Goal: Information Seeking & Learning: Learn about a topic

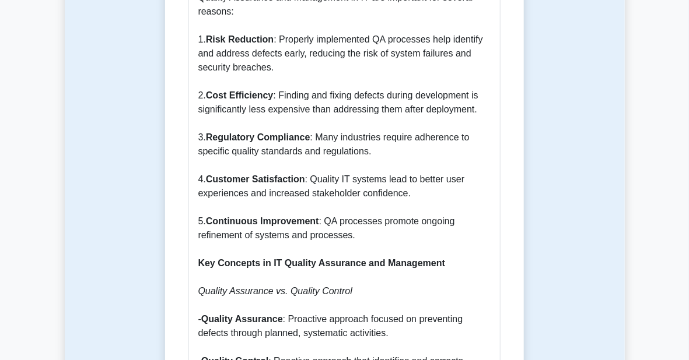
scroll to position [1050, 0]
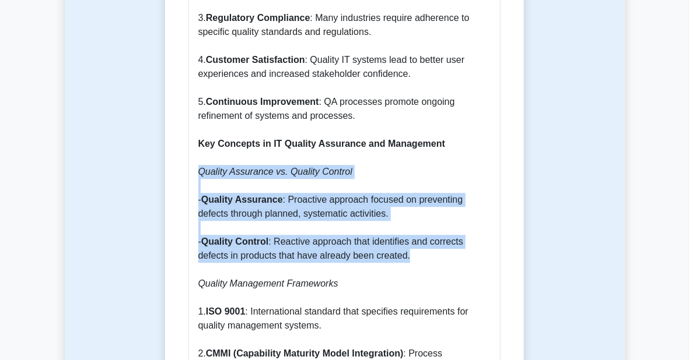
drag, startPoint x: 421, startPoint y: 240, endPoint x: 195, endPoint y: 163, distance: 237.9
copy p "Quality Assurance vs. Quality Control - Quality Assurance : Proactive approach …"
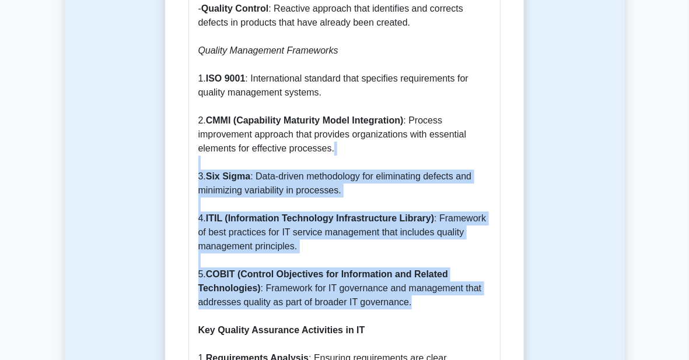
scroll to position [1108, 0]
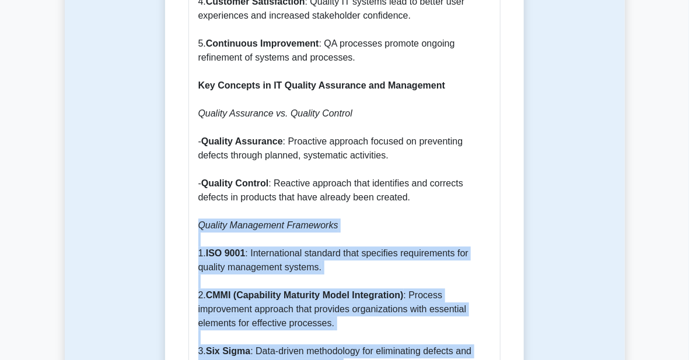
drag, startPoint x: 418, startPoint y: 292, endPoint x: 197, endPoint y: 211, distance: 236.2
copy p "Quality Management Frameworks 1. ISO 9001 : International standard that specifi…"
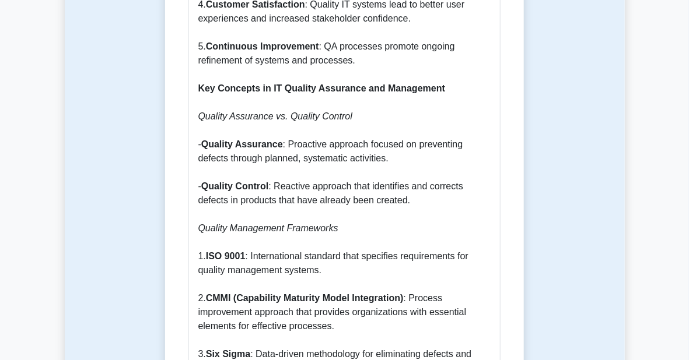
drag, startPoint x: 93, startPoint y: 58, endPoint x: 116, endPoint y: 38, distance: 31.0
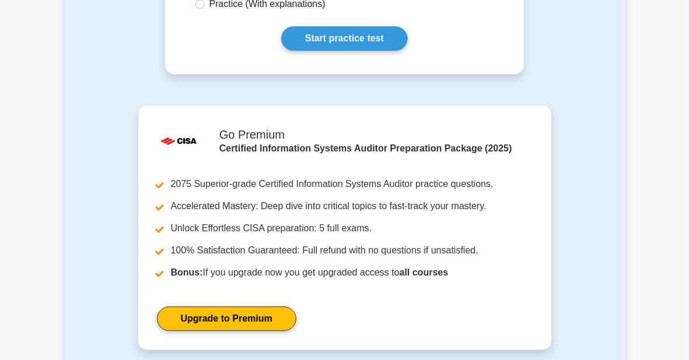
scroll to position [2857, 0]
